Goal: Book appointment/travel/reservation

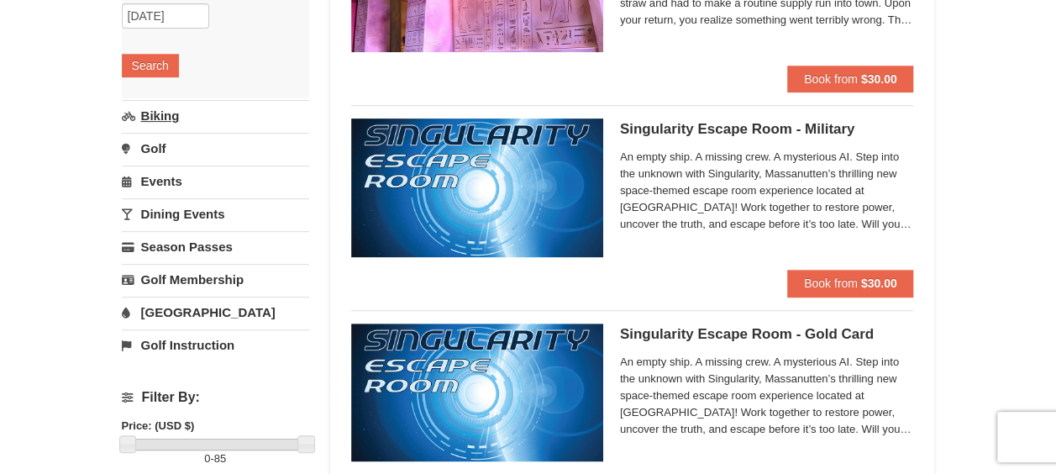
scroll to position [252, 0]
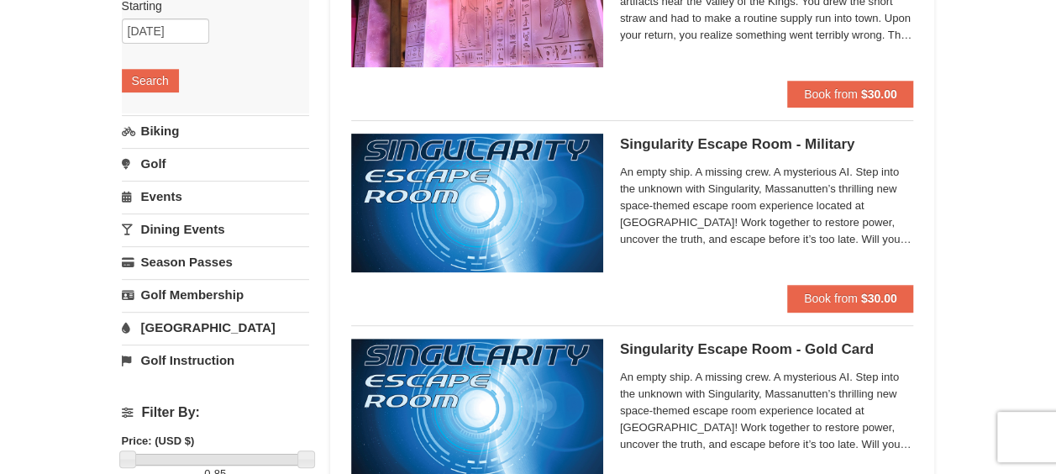
click at [181, 189] on link "Events" at bounding box center [215, 196] width 187 height 31
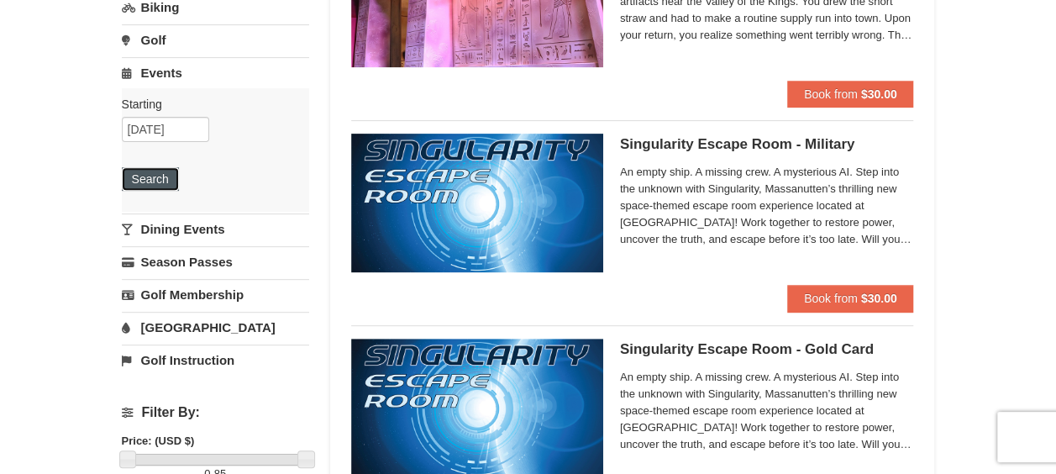
click at [172, 181] on button "Search" at bounding box center [150, 179] width 57 height 24
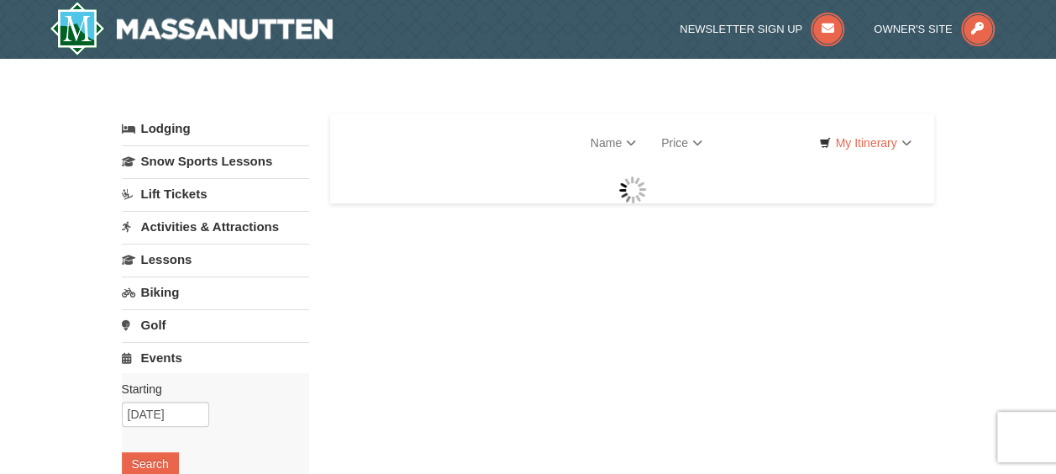
select select "9"
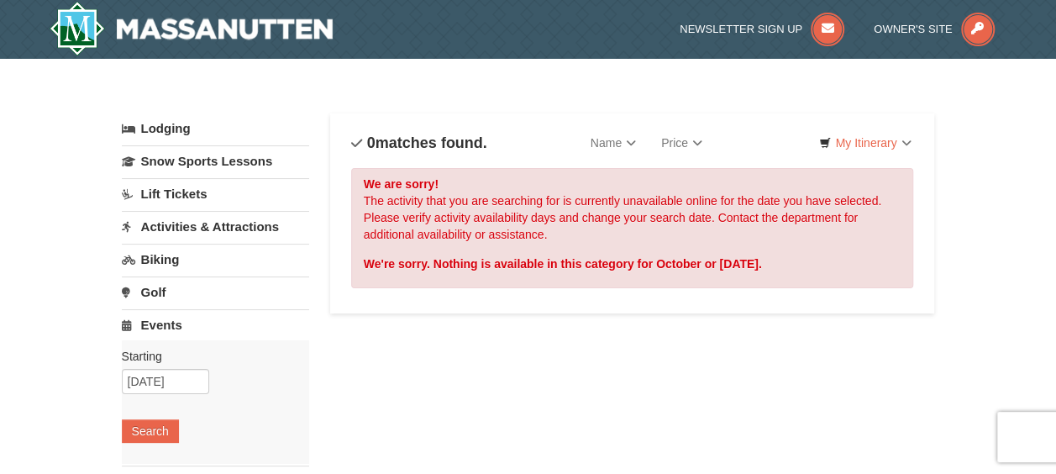
click at [232, 217] on link "Activities & Attractions" at bounding box center [215, 226] width 187 height 31
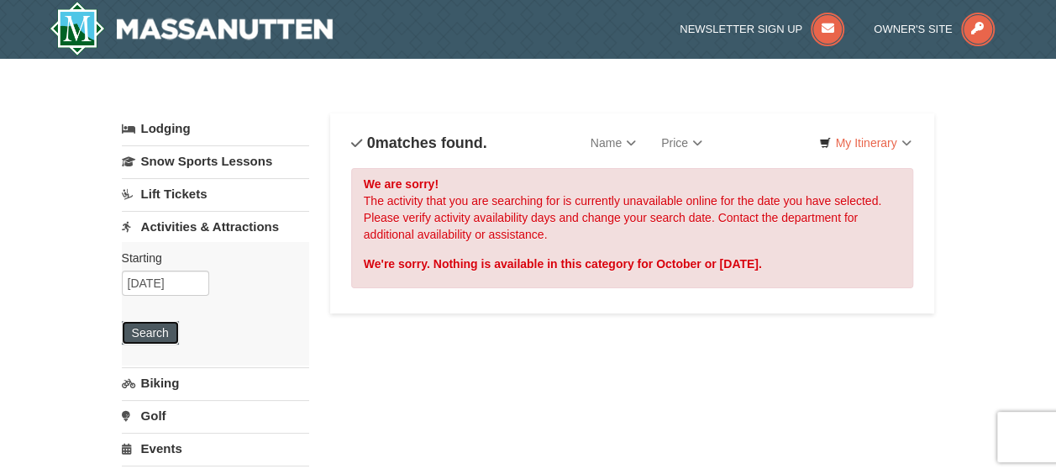
click at [160, 322] on button "Search" at bounding box center [150, 333] width 57 height 24
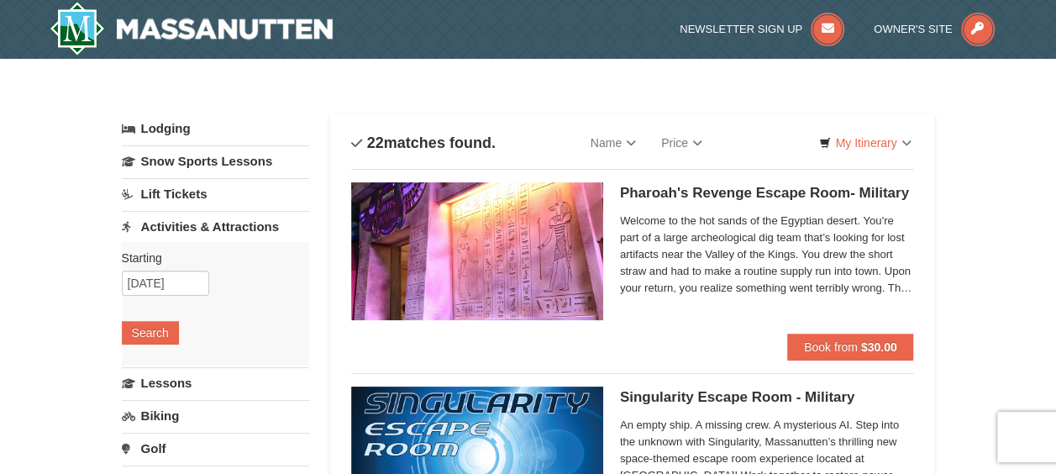
select select "9"
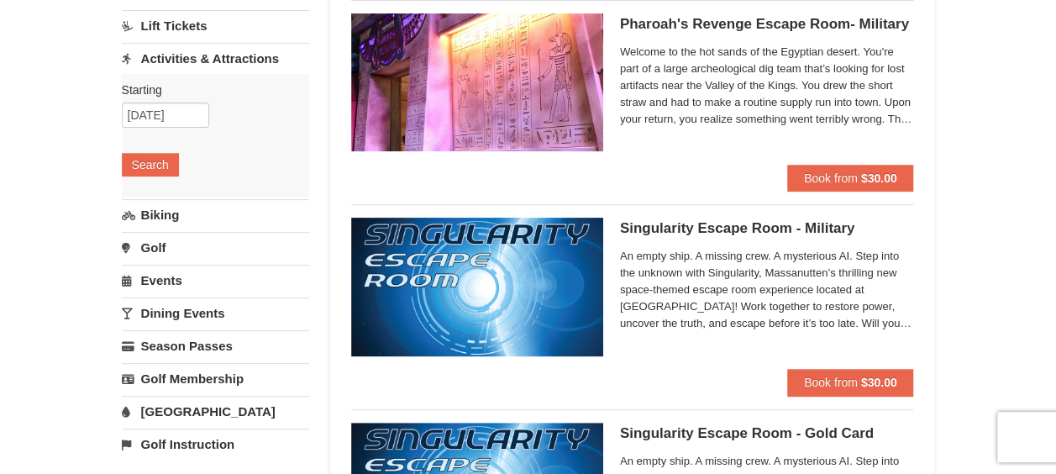
click at [193, 301] on link "Dining Events" at bounding box center [215, 312] width 187 height 31
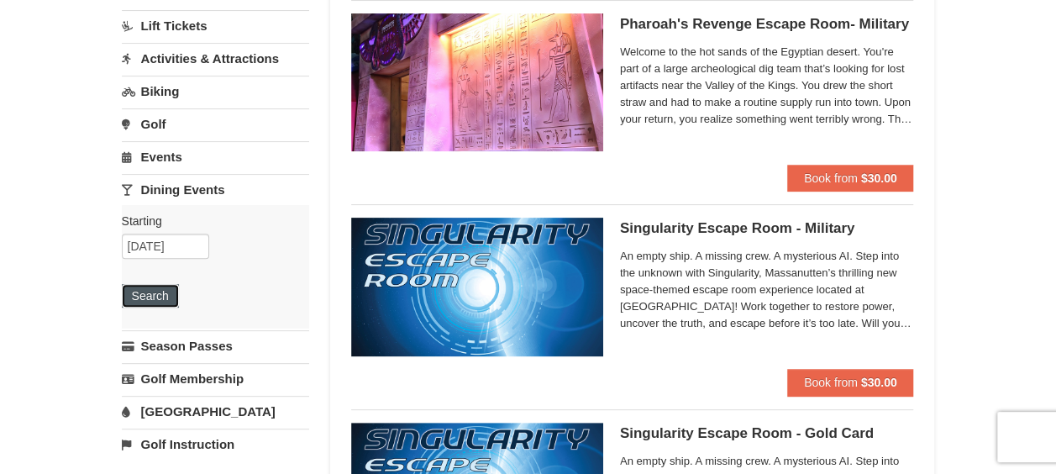
click at [154, 296] on button "Search" at bounding box center [150, 296] width 57 height 24
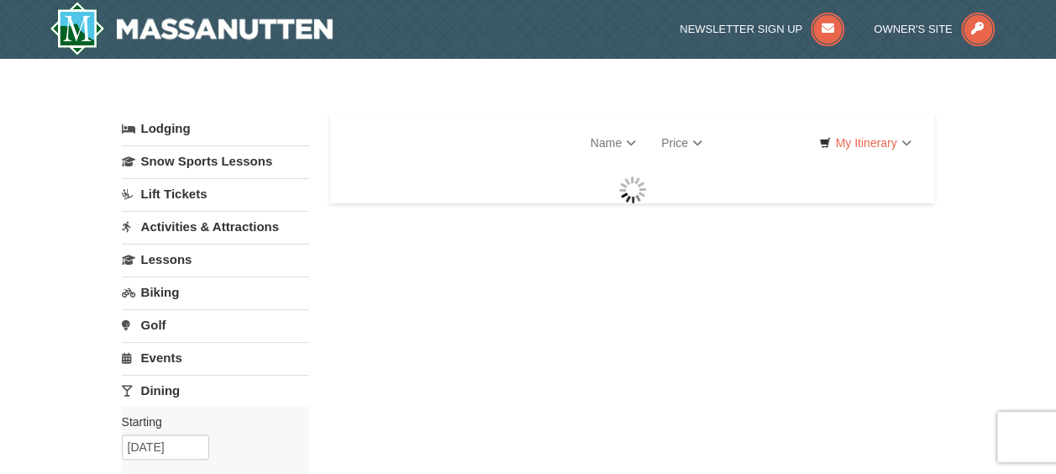
select select "9"
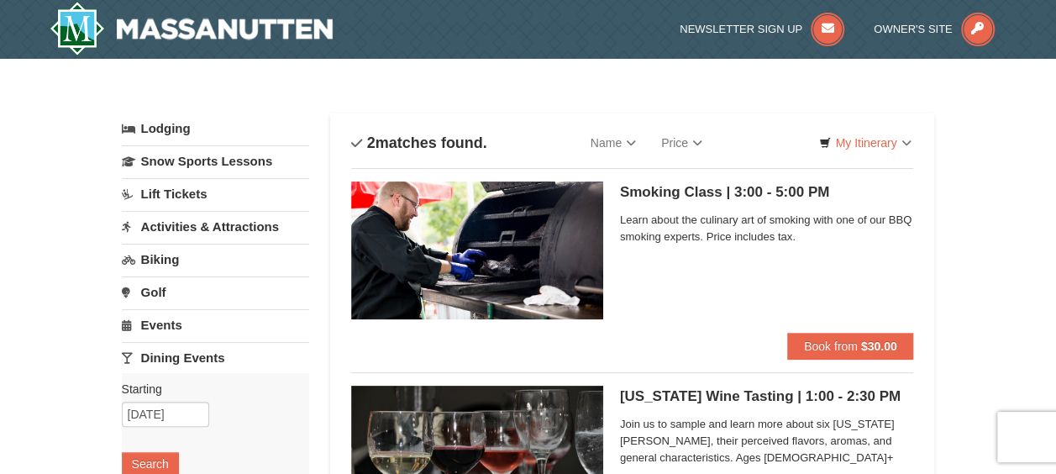
click at [165, 127] on link "Lodging" at bounding box center [215, 128] width 187 height 30
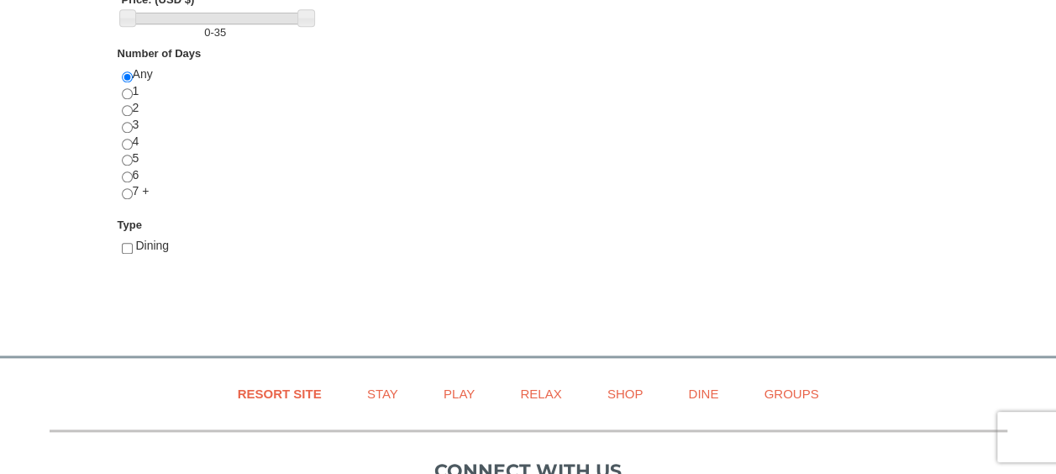
scroll to position [1092, 0]
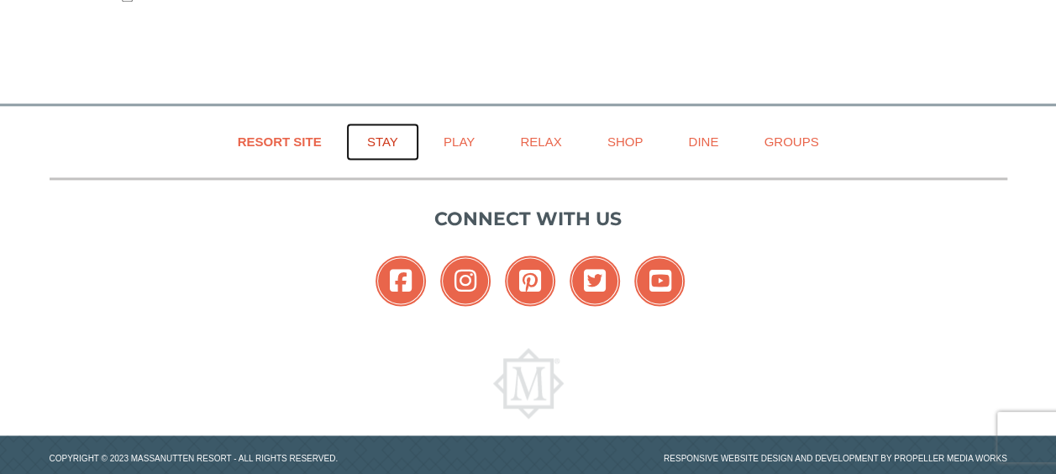
click at [385, 134] on link "Stay" at bounding box center [382, 142] width 73 height 38
